Goal: Information Seeking & Learning: Find specific fact

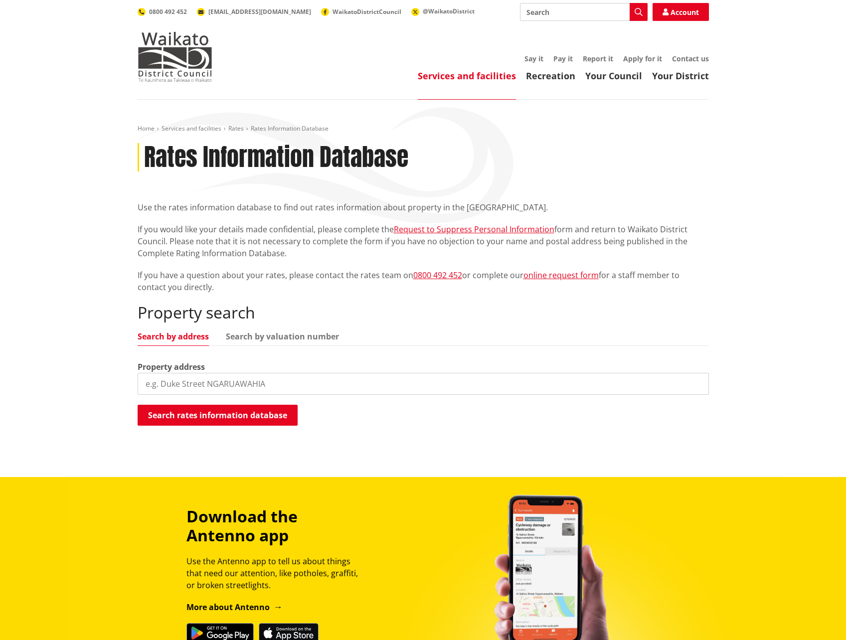
click at [185, 386] on input "search" at bounding box center [423, 384] width 571 height 22
type input "28 mather"
click at [215, 416] on button "Search rates information database" at bounding box center [218, 415] width 160 height 21
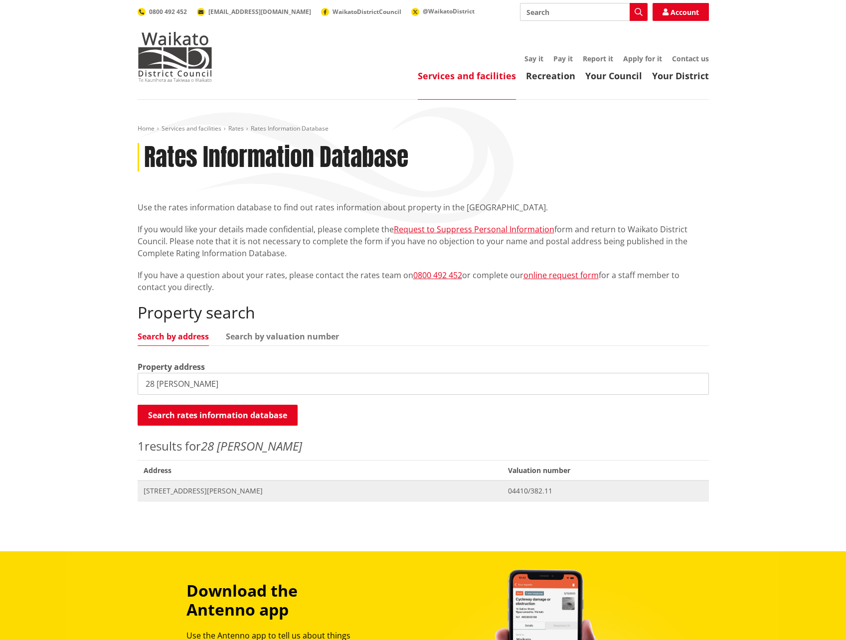
click at [213, 493] on span "[STREET_ADDRESS][PERSON_NAME]" at bounding box center [320, 491] width 353 height 10
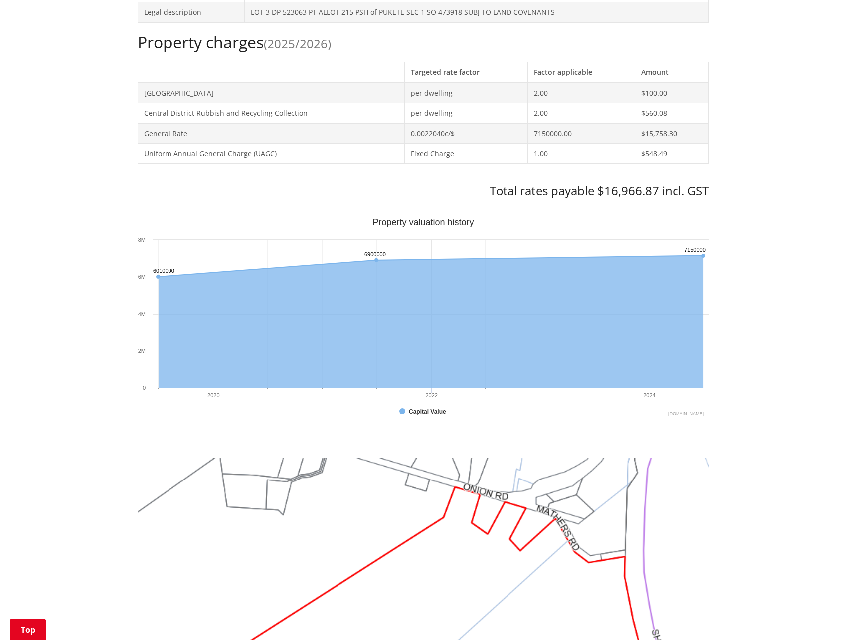
scroll to position [399, 0]
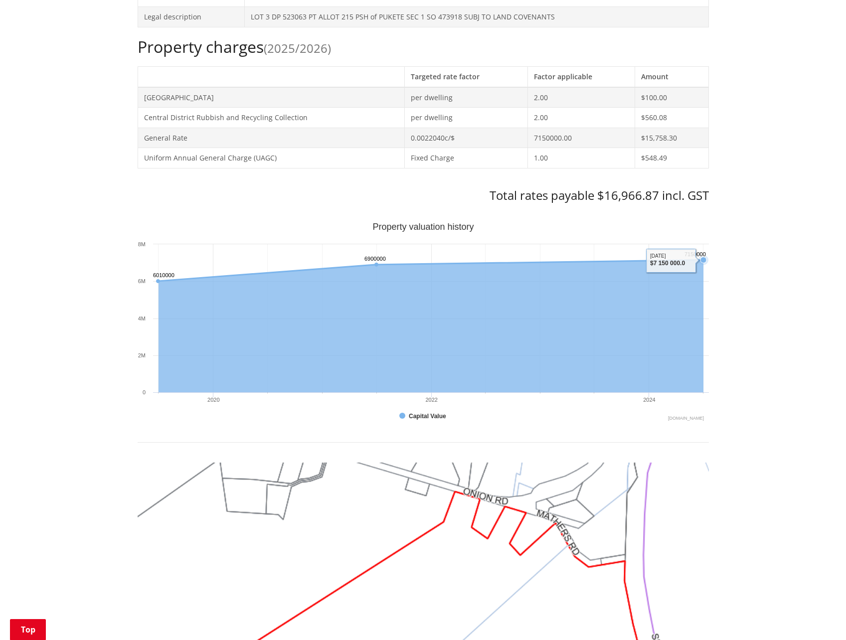
click at [664, 265] on icon "Interactive chart" at bounding box center [430, 270] width 545 height 21
click at [719, 388] on div "Home Services and facilities Rates Rates Information Database Rates Information…" at bounding box center [423, 359] width 846 height 1316
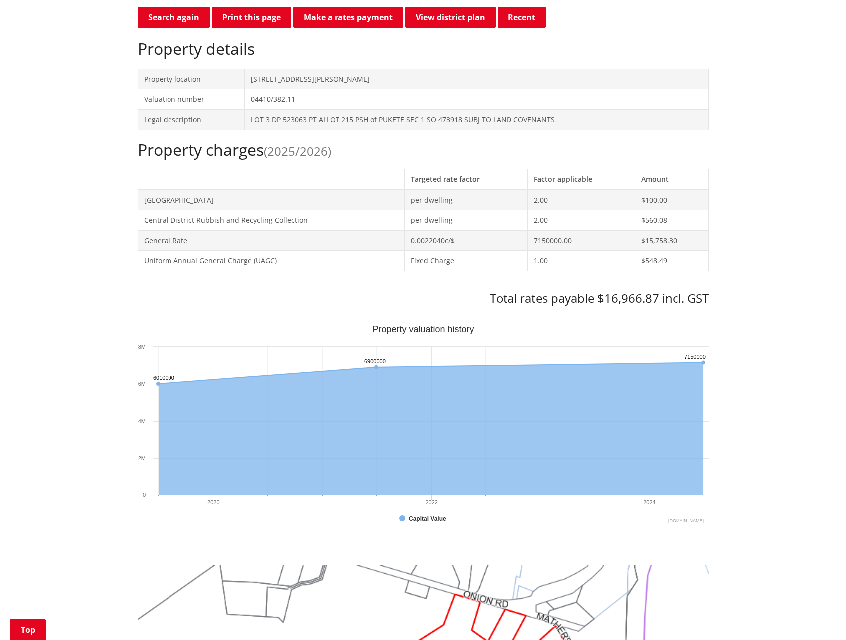
scroll to position [349, 0]
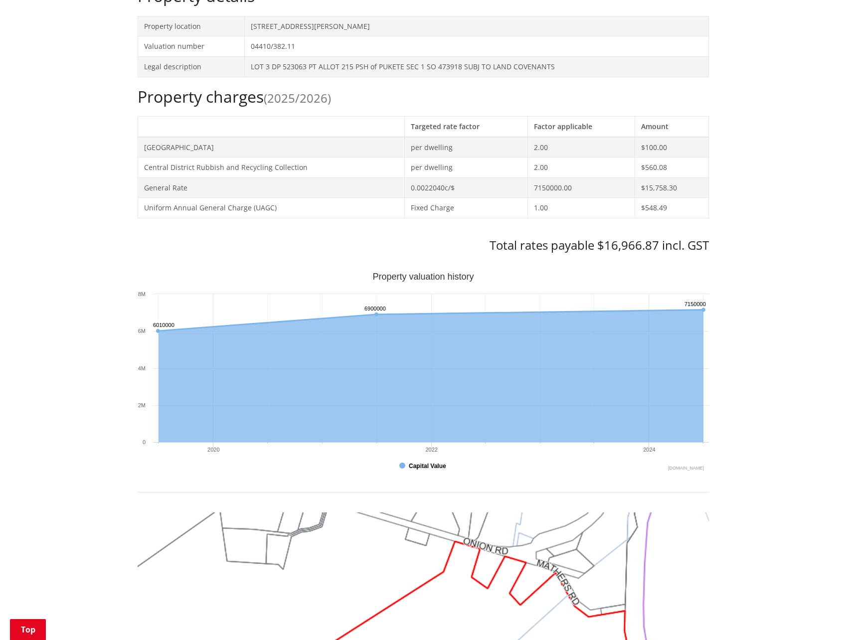
click at [414, 466] on button "Show Capital Value" at bounding box center [423, 466] width 48 height 9
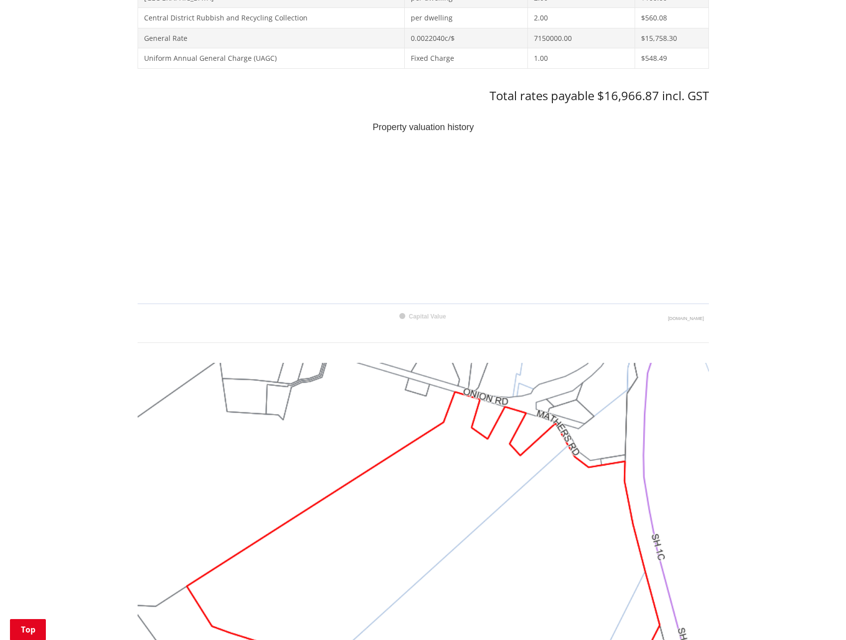
scroll to position [399, 0]
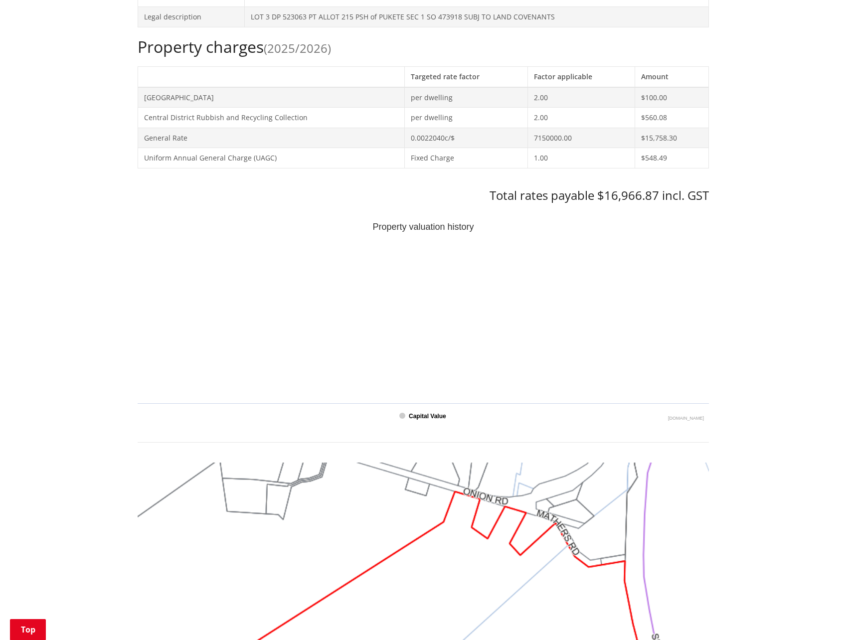
click at [416, 415] on text "Capital Value" at bounding box center [427, 416] width 37 height 7
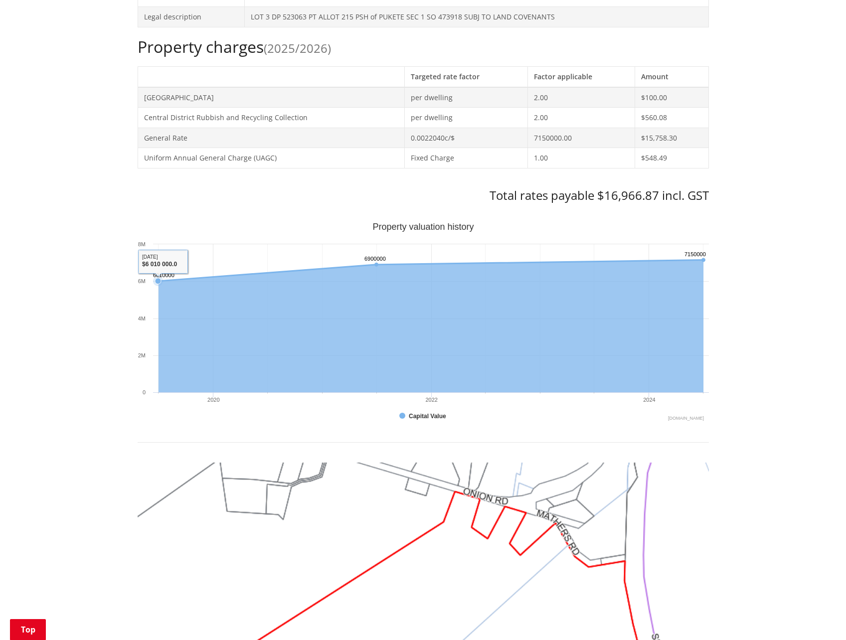
drag, startPoint x: 155, startPoint y: 282, endPoint x: 158, endPoint y: 301, distance: 19.1
click at [158, 301] on icon "Created with Highcharts 10.3.3 Property valuation history 6010000 ​ 6010000 690…" at bounding box center [423, 322] width 571 height 199
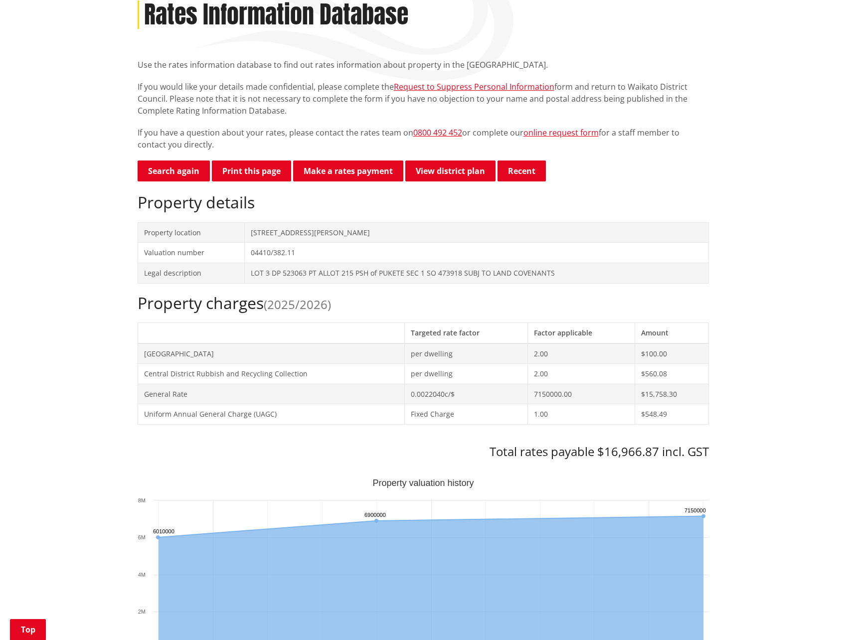
scroll to position [0, 0]
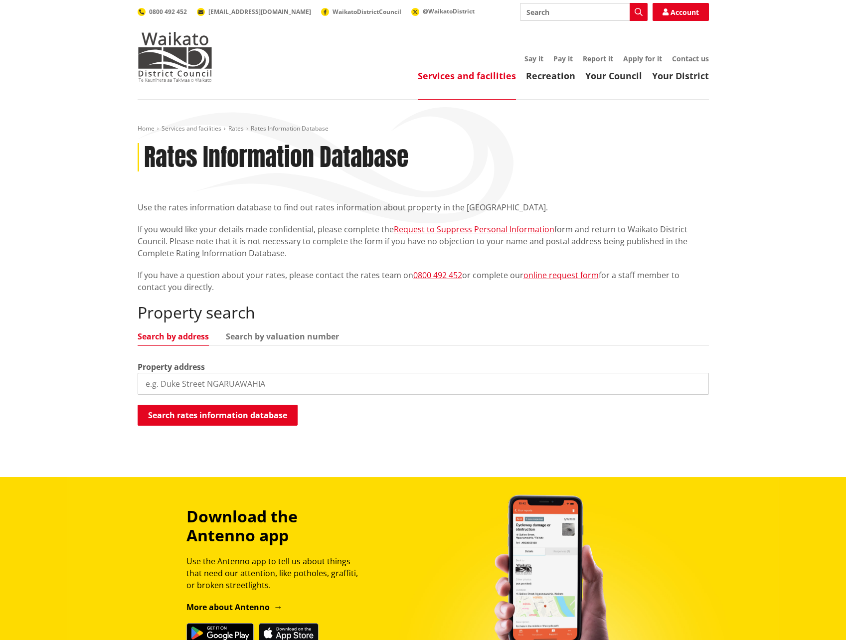
click at [218, 382] on input "search" at bounding box center [423, 384] width 571 height 22
type input "270 te kowhai"
click at [197, 411] on button "Search rates information database" at bounding box center [218, 415] width 160 height 21
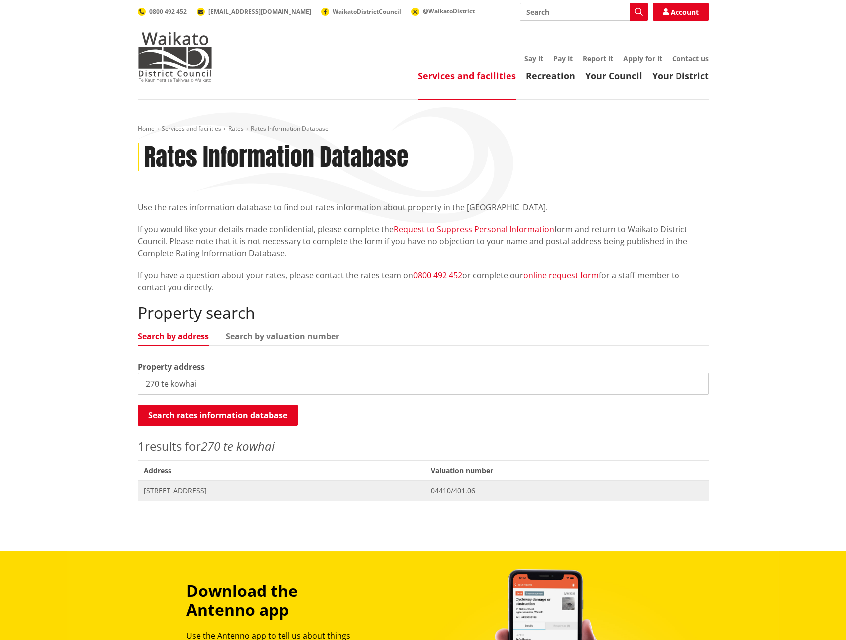
click at [206, 491] on span "[STREET_ADDRESS]" at bounding box center [282, 491] width 276 height 10
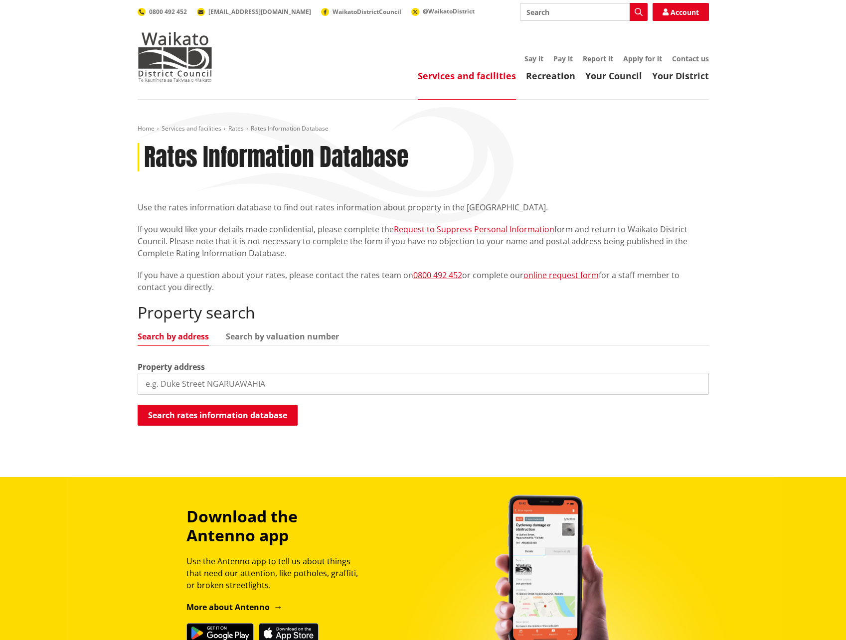
click at [183, 384] on input "search" at bounding box center [423, 384] width 571 height 22
type input "246 te kowhai"
click at [228, 416] on button "Search rates information database" at bounding box center [218, 415] width 160 height 21
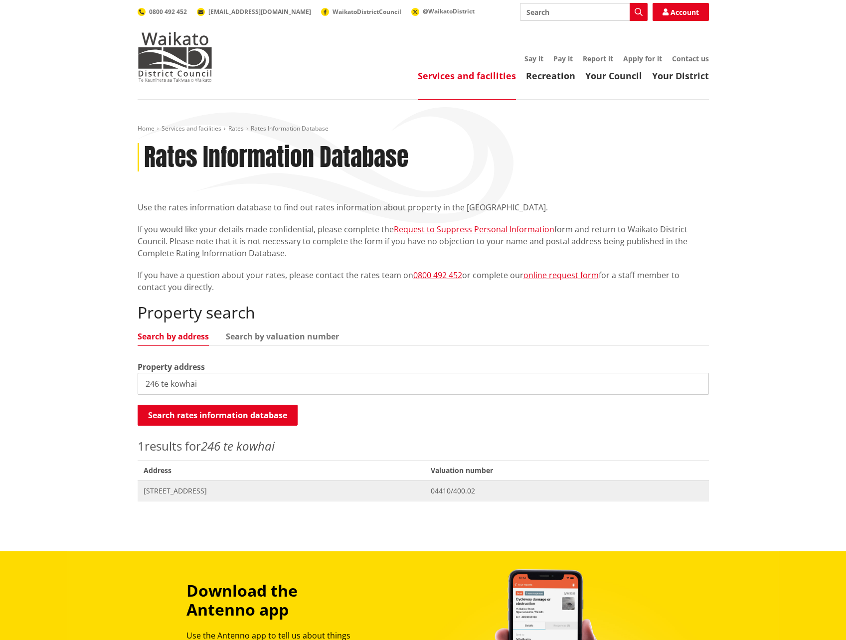
click at [181, 490] on span "[STREET_ADDRESS]" at bounding box center [282, 491] width 276 height 10
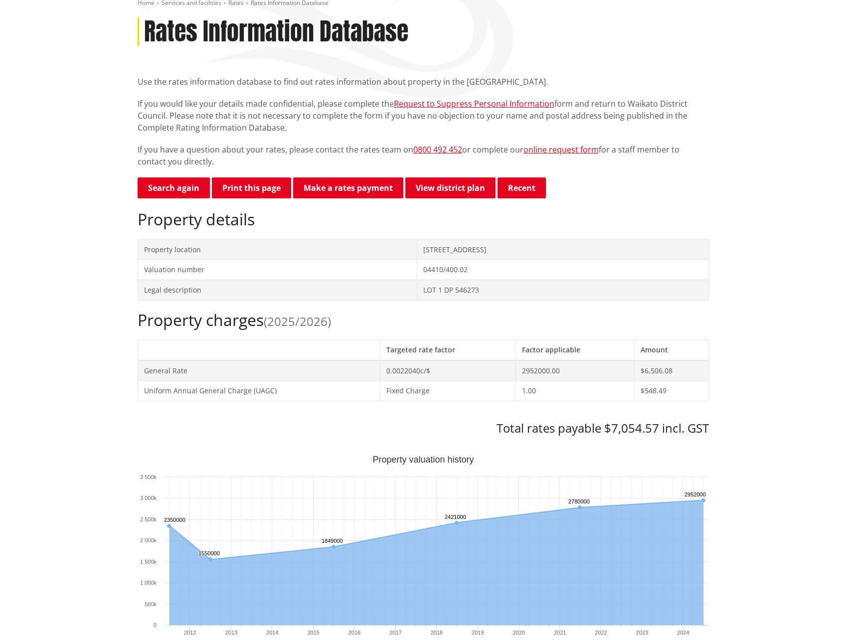
scroll to position [150, 0]
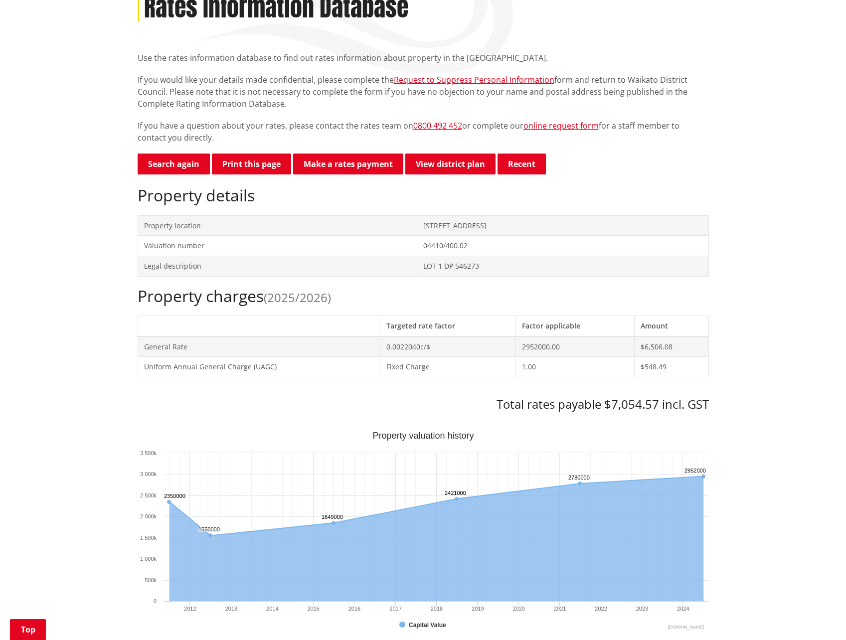
drag, startPoint x: 739, startPoint y: 182, endPoint x: 754, endPoint y: 129, distance: 54.5
click at [739, 181] on div "Home Services and facilities Rates Rates Information Database Rates Information…" at bounding box center [423, 588] width 846 height 1276
